Goal: Transaction & Acquisition: Purchase product/service

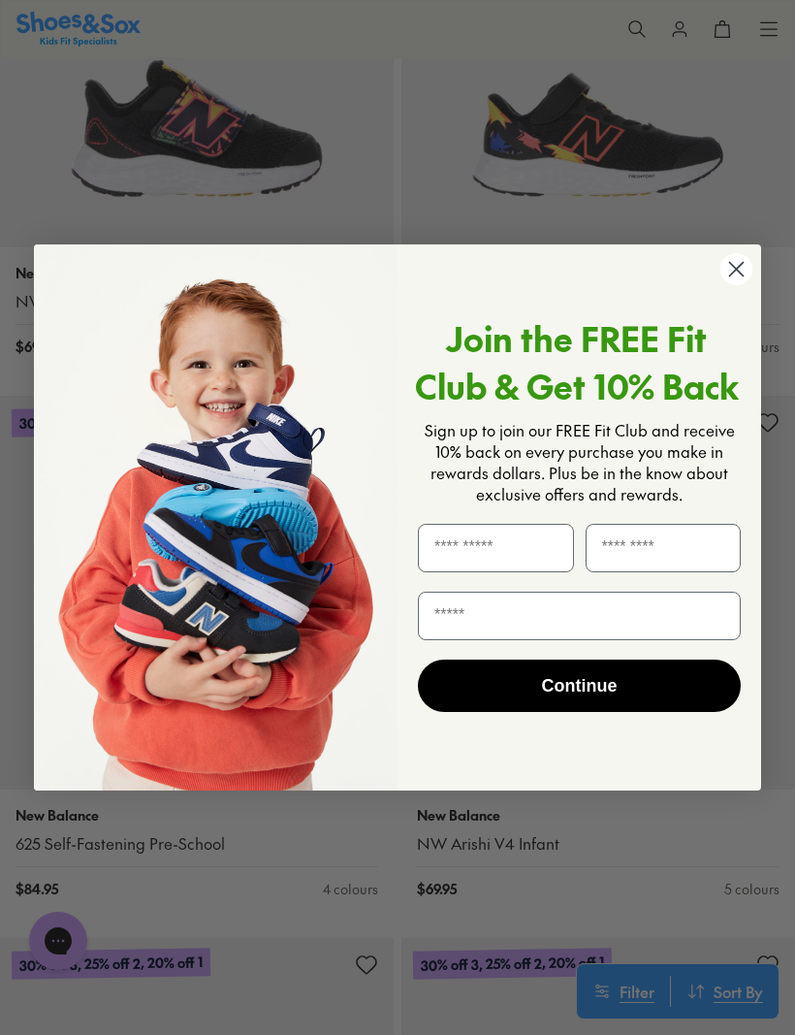
scroll to position [2477, 0]
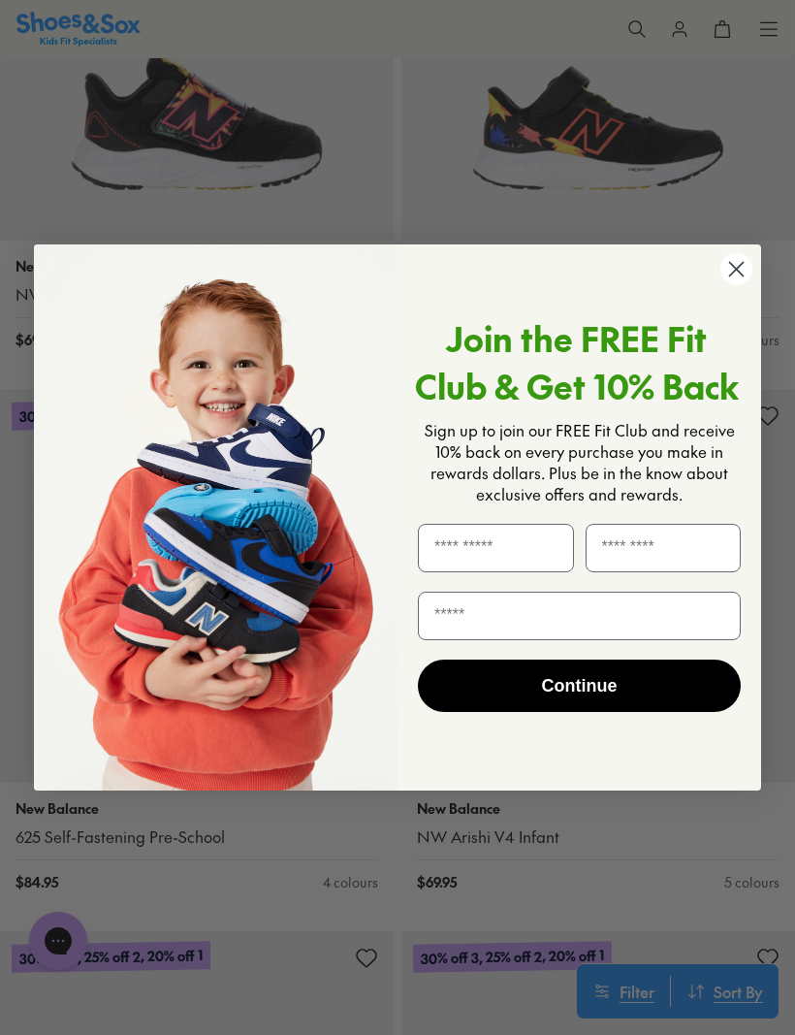
click at [743, 285] on circle "Close dialog" at bounding box center [736, 269] width 32 height 32
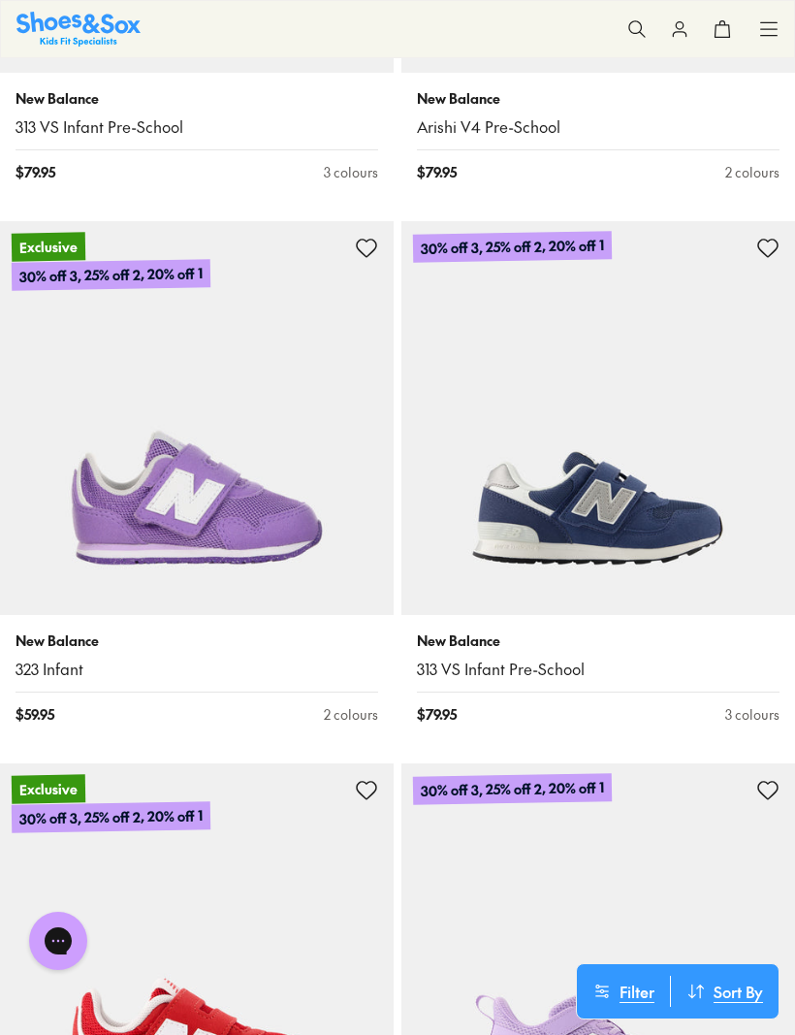
scroll to position [8065, 0]
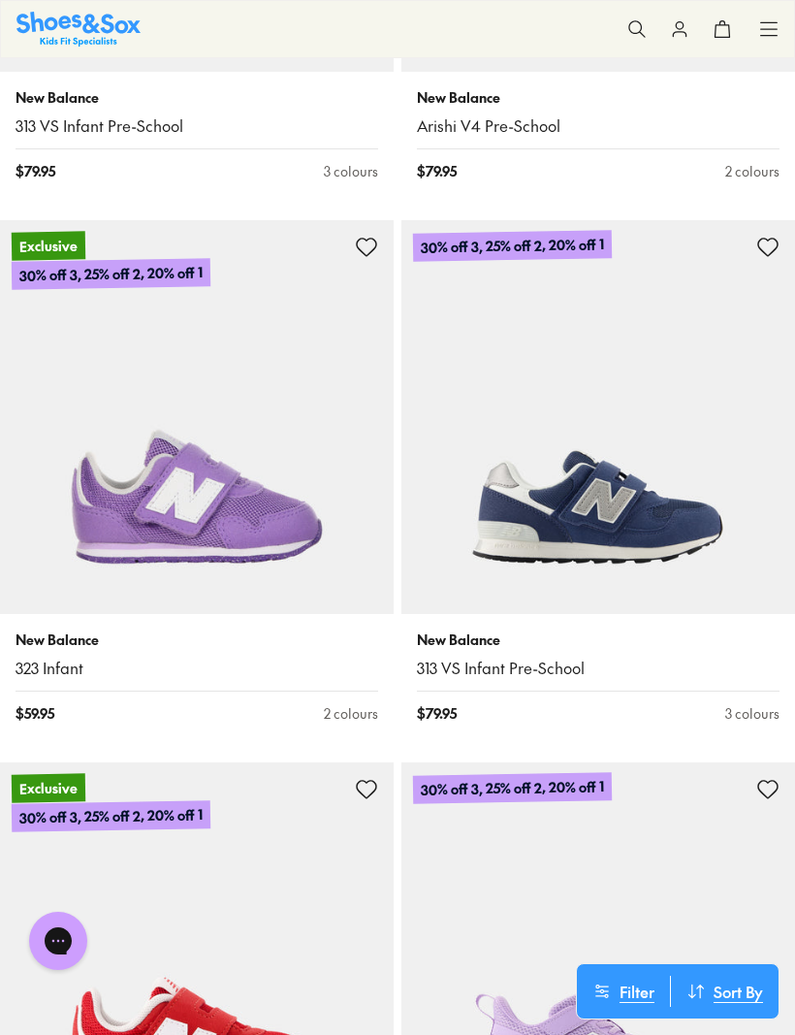
click at [204, 499] on img at bounding box center [197, 417] width 394 height 394
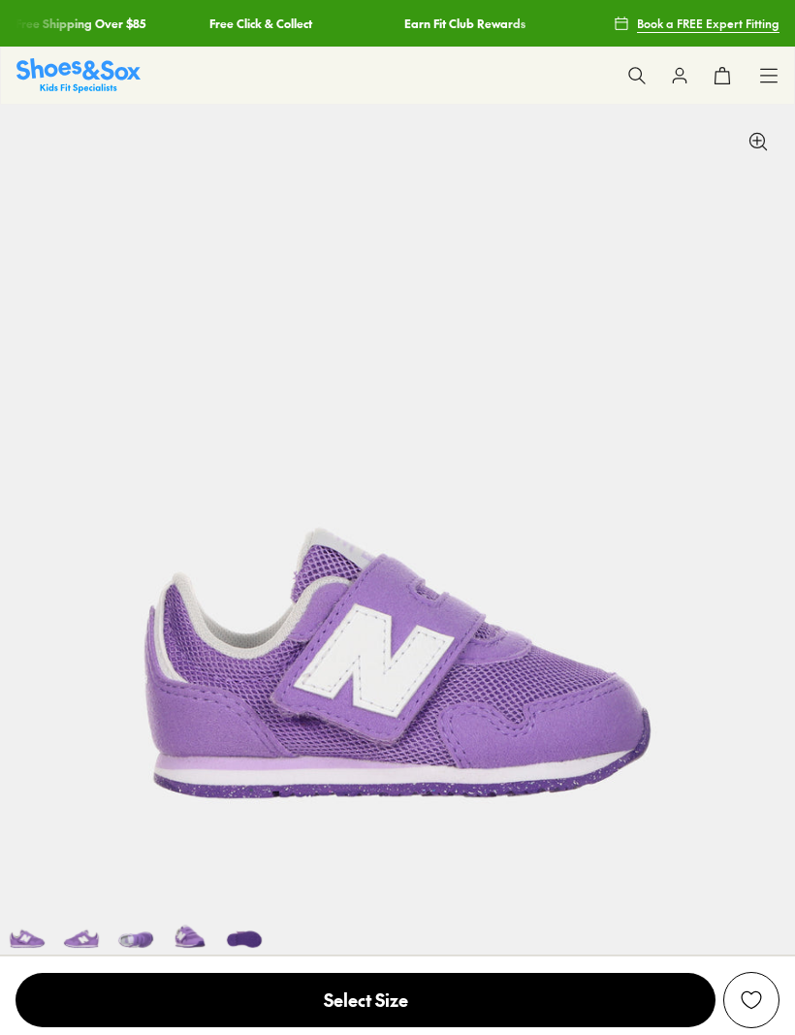
select select "*"
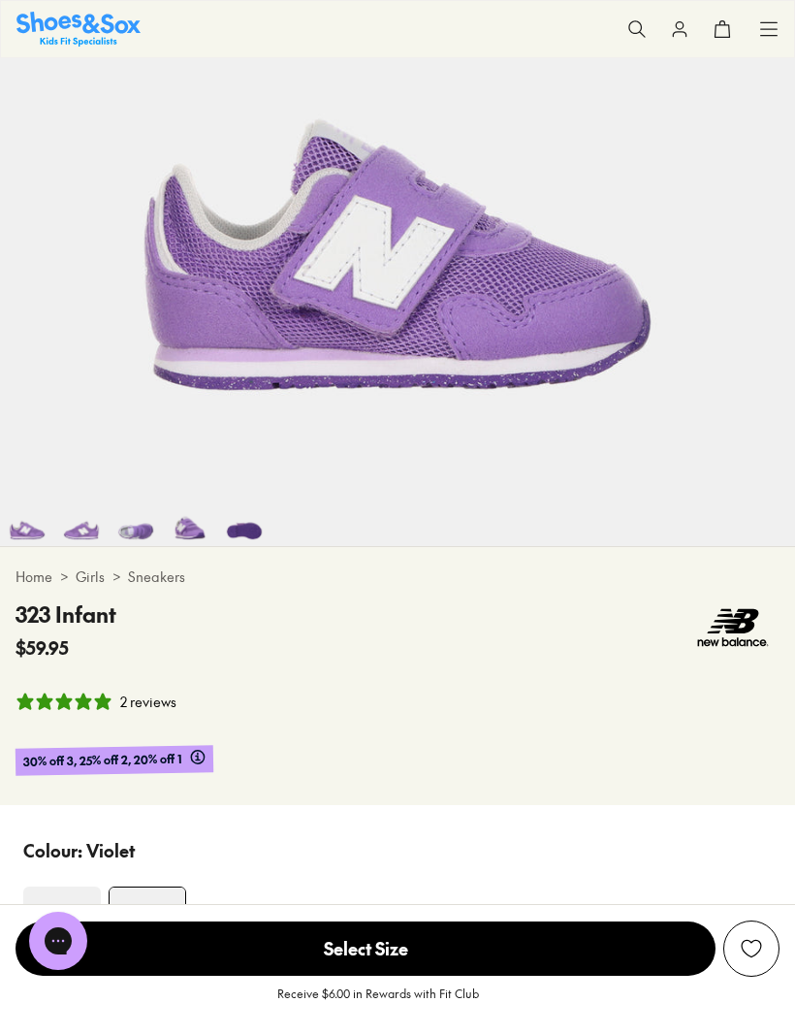
scroll to position [391, 0]
